Goal: Task Accomplishment & Management: Use online tool/utility

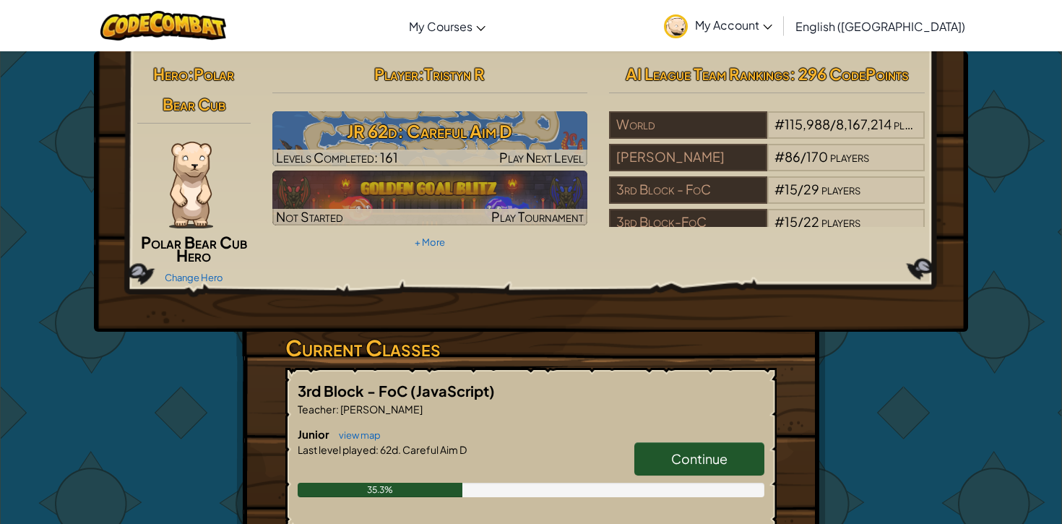
click at [683, 448] on link "Continue" at bounding box center [699, 458] width 130 height 33
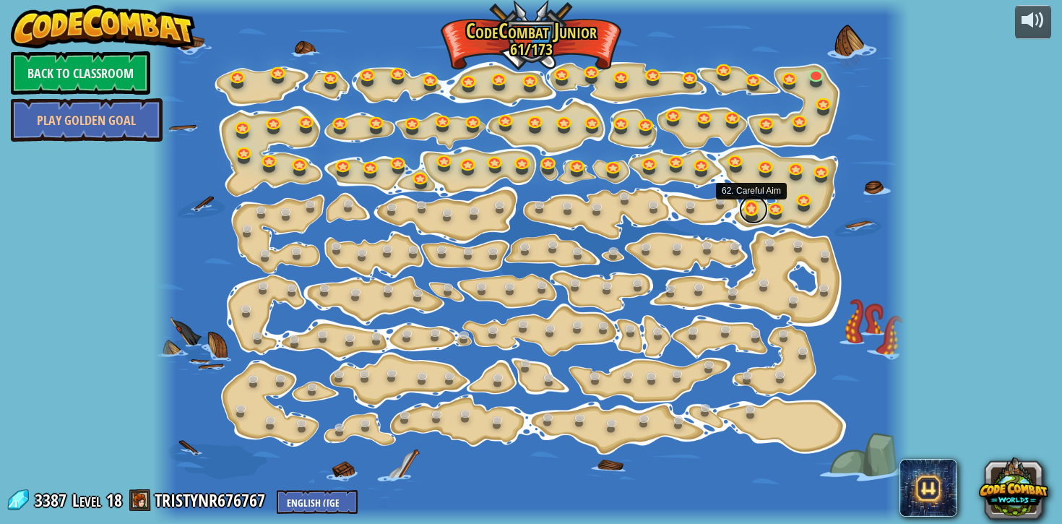
click at [746, 207] on link at bounding box center [753, 209] width 29 height 29
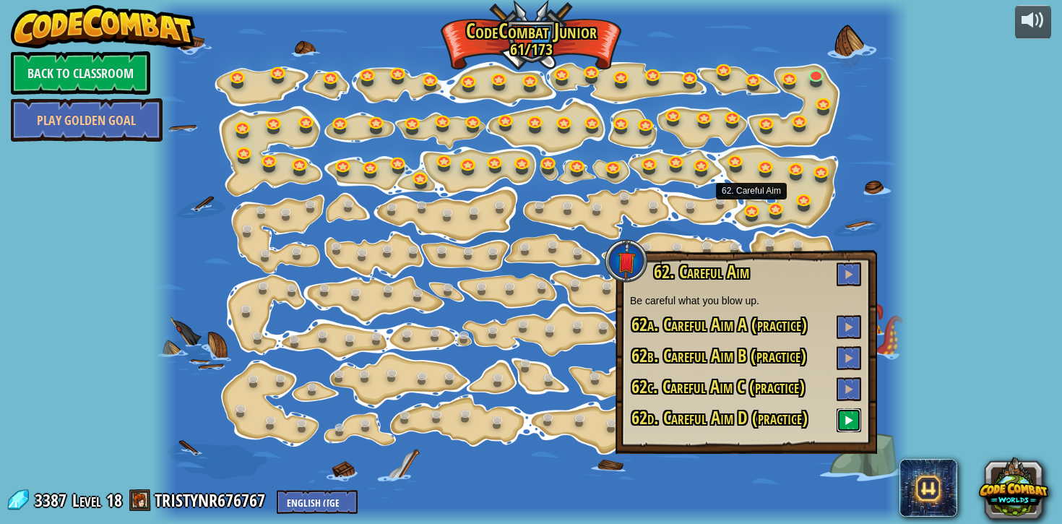
click at [852, 411] on button at bounding box center [848, 420] width 25 height 24
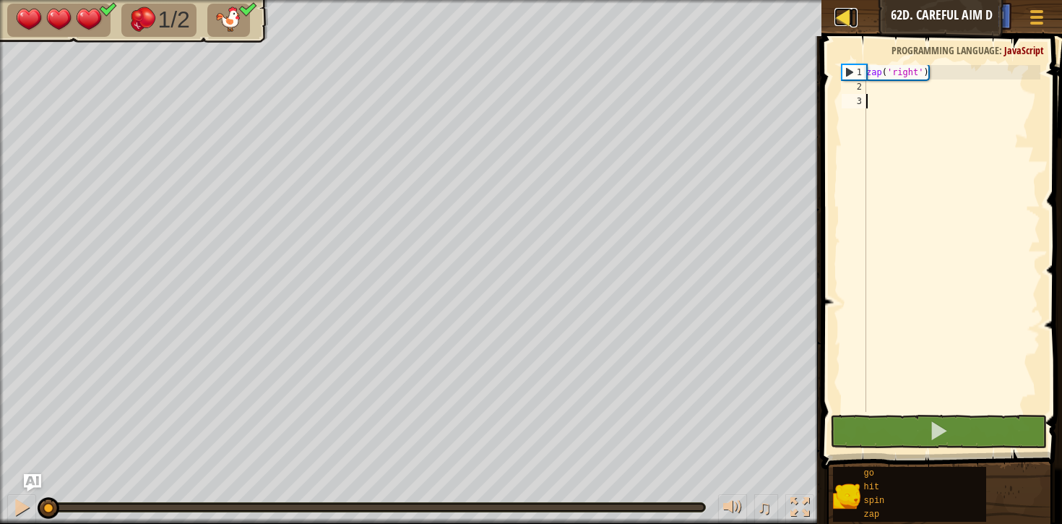
click at [845, 22] on div at bounding box center [843, 17] width 18 height 18
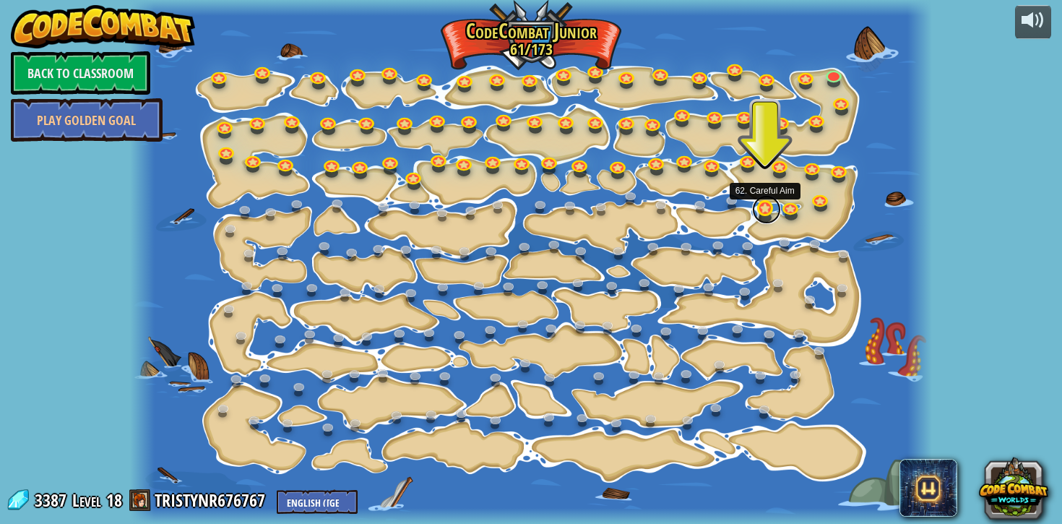
click at [759, 207] on link at bounding box center [766, 209] width 29 height 29
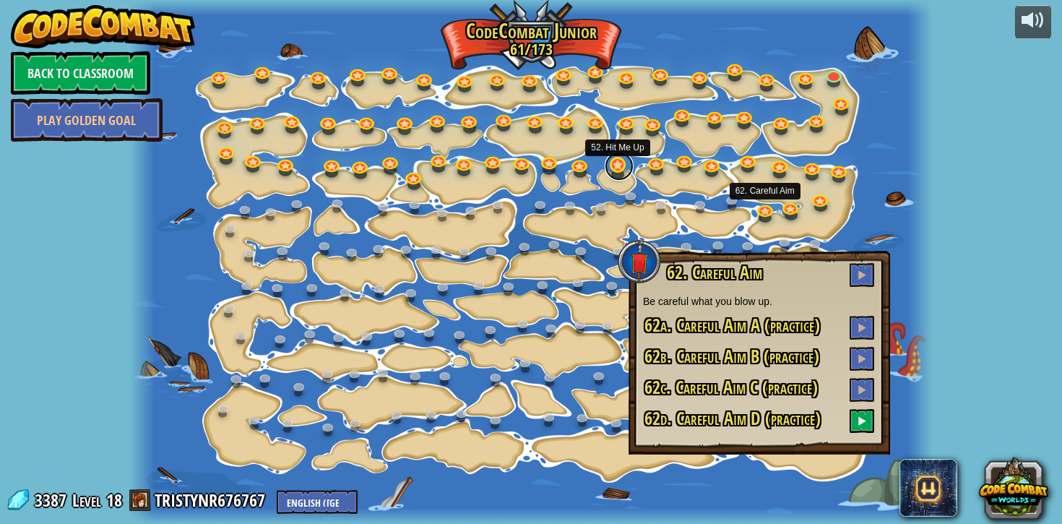
click at [620, 173] on link at bounding box center [619, 166] width 29 height 29
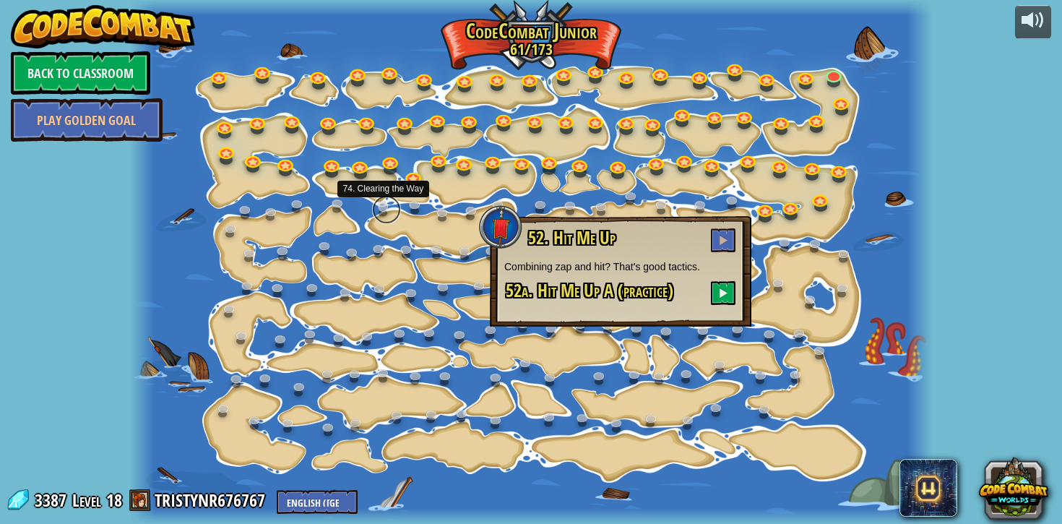
click at [397, 209] on link at bounding box center [386, 209] width 29 height 29
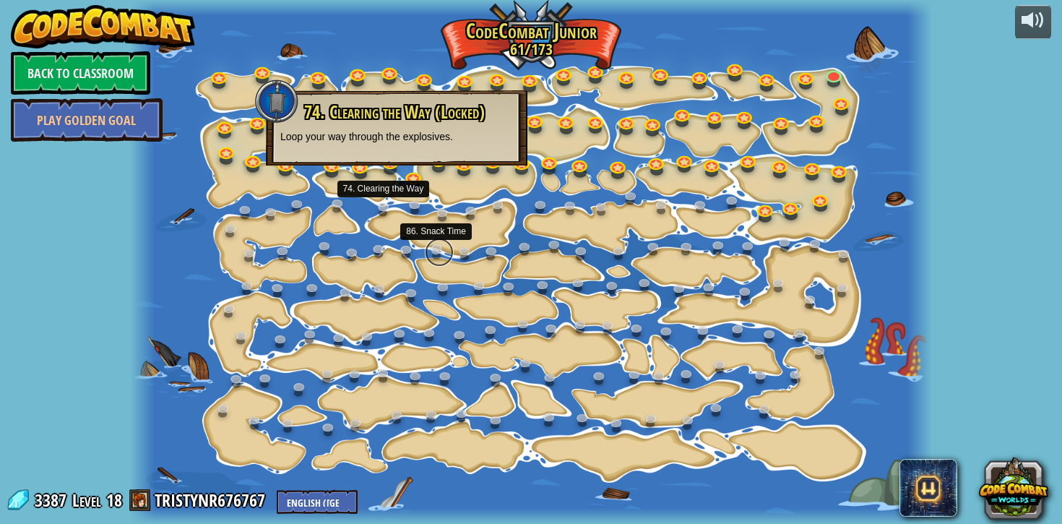
click at [432, 251] on link at bounding box center [439, 252] width 29 height 29
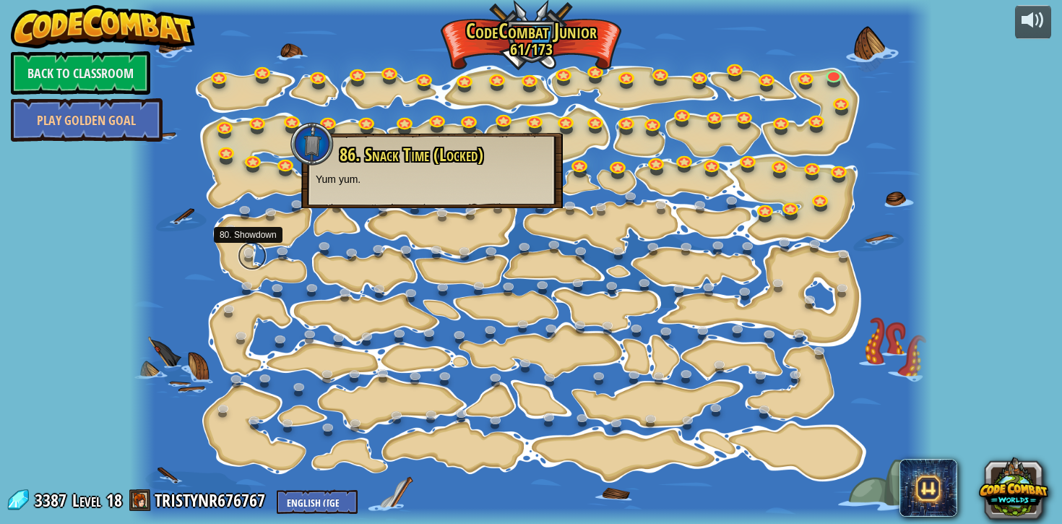
click at [251, 249] on link at bounding box center [252, 255] width 29 height 29
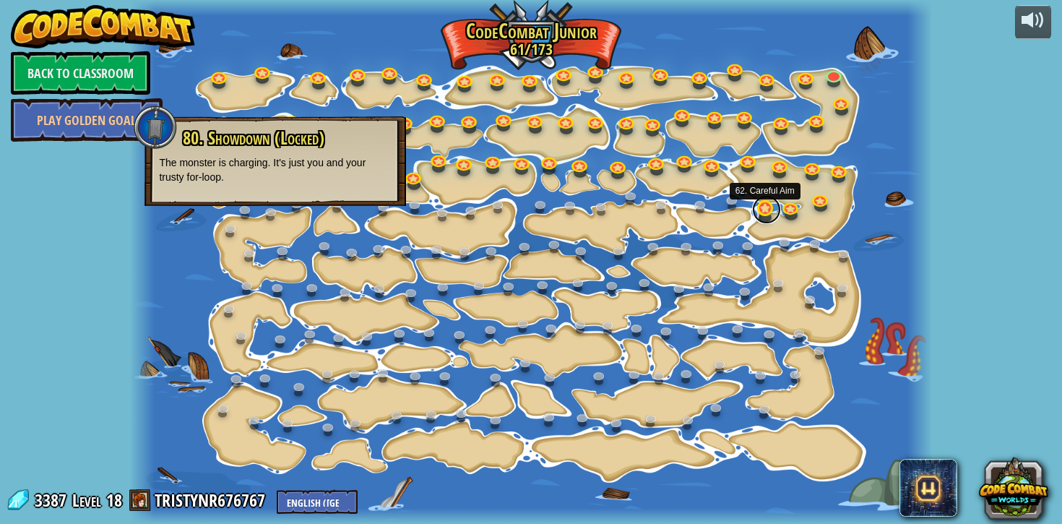
click at [756, 207] on link at bounding box center [766, 209] width 29 height 29
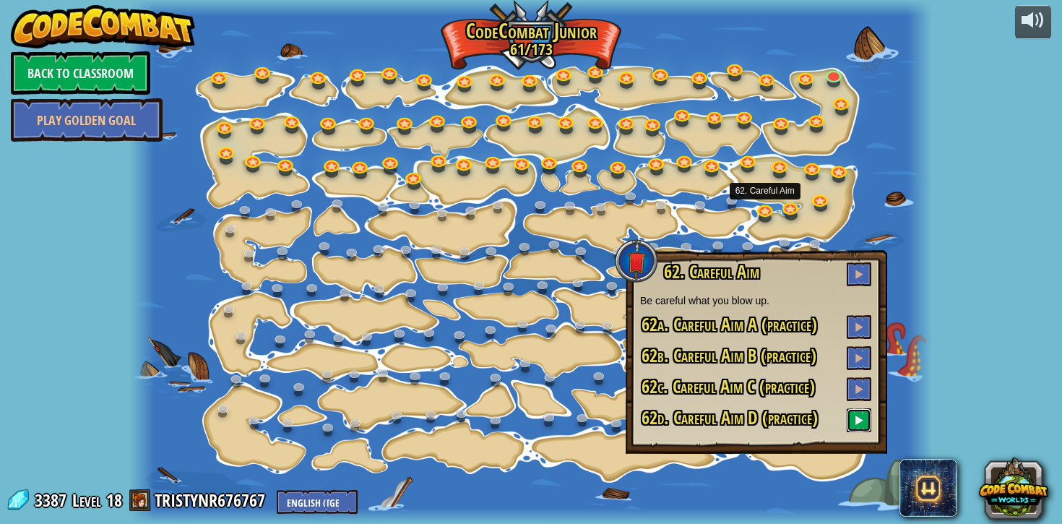
click at [865, 415] on button at bounding box center [859, 420] width 25 height 24
